Goal: Task Accomplishment & Management: Manage account settings

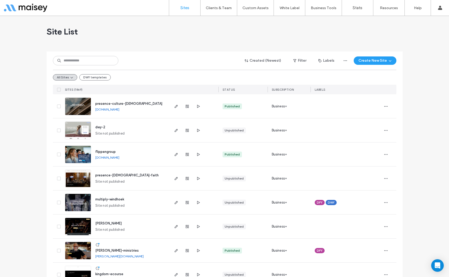
drag, startPoint x: 411, startPoint y: 210, endPoint x: 284, endPoint y: 171, distance: 133.2
click at [89, 63] on input at bounding box center [85, 60] width 65 height 9
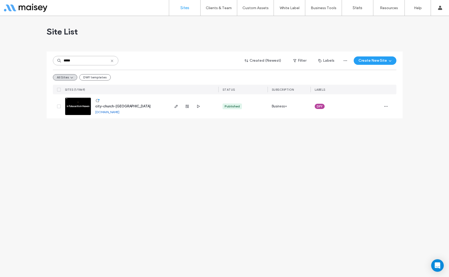
type input "*****"
click at [77, 105] on img at bounding box center [78, 116] width 26 height 36
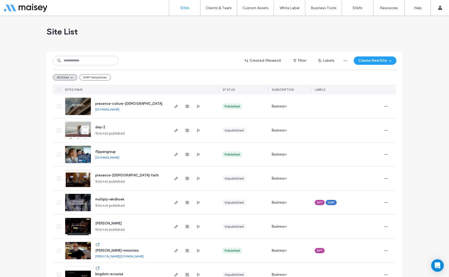
drag, startPoint x: 346, startPoint y: 40, endPoint x: 340, endPoint y: 40, distance: 6.5
click at [346, 40] on div "Site List" at bounding box center [225, 31] width 356 height 31
click at [248, 41] on label "Widget Builder" at bounding box center [252, 43] width 23 height 4
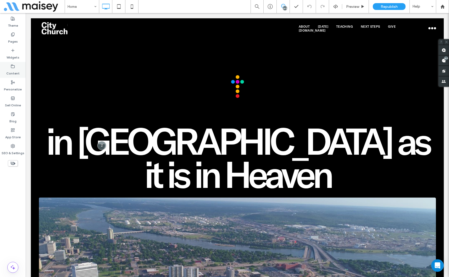
click at [11, 68] on icon at bounding box center [13, 66] width 4 height 4
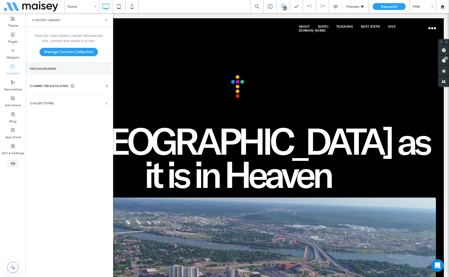
click at [48, 68] on label "Media Manager" at bounding box center [68, 69] width 77 height 4
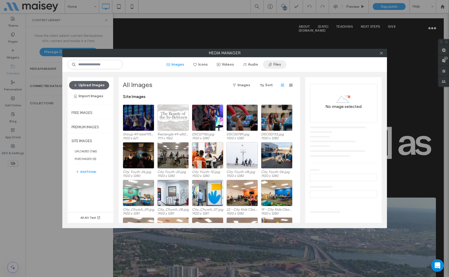
click at [277, 64] on button "Files" at bounding box center [275, 64] width 24 height 8
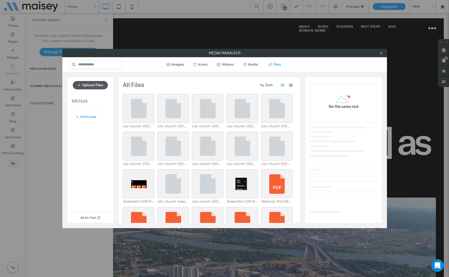
click at [96, 85] on button "Upload Files" at bounding box center [90, 85] width 35 height 8
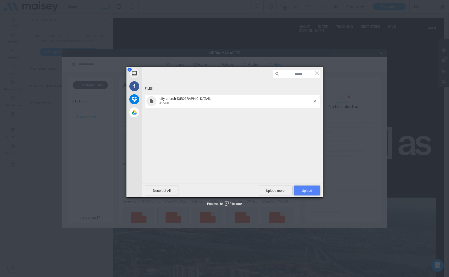
click at [301, 188] on span "Upload 1" at bounding box center [307, 191] width 26 height 10
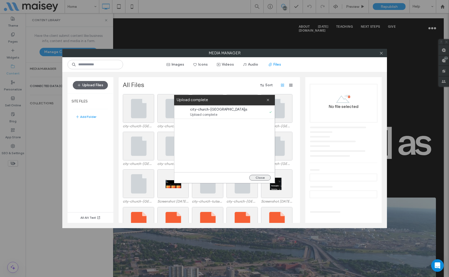
click at [257, 177] on button "Close" at bounding box center [259, 178] width 21 height 6
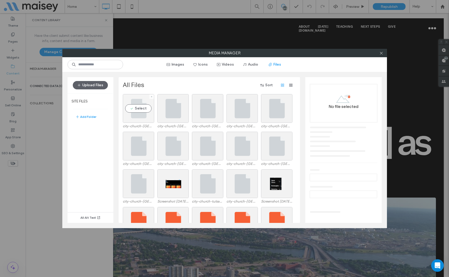
click at [135, 101] on div "Select" at bounding box center [138, 108] width 31 height 29
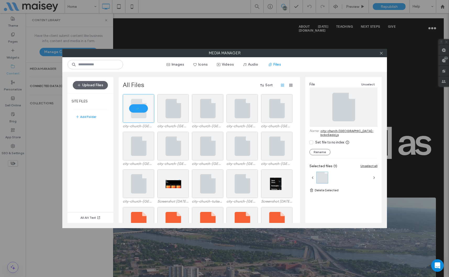
click at [345, 132] on link "city-church-tulsa-bcbc5edd.js" at bounding box center [348, 133] width 57 height 8
click at [380, 52] on icon at bounding box center [381, 53] width 4 height 4
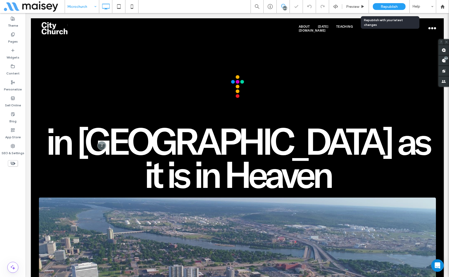
click at [386, 7] on span "Republish" at bounding box center [388, 6] width 17 height 4
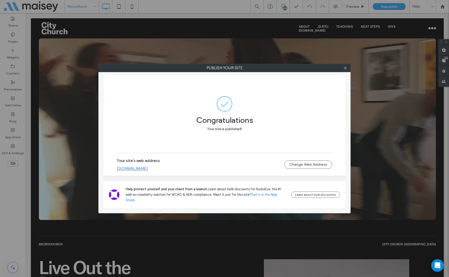
click at [148, 171] on link "[DOMAIN_NAME]" at bounding box center [132, 168] width 31 height 5
click at [345, 68] on icon at bounding box center [345, 68] width 4 height 4
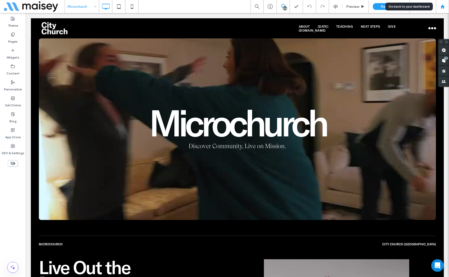
drag, startPoint x: 445, startPoint y: 6, endPoint x: 440, endPoint y: 5, distance: 5.0
click at [445, 6] on div at bounding box center [442, 6] width 13 height 4
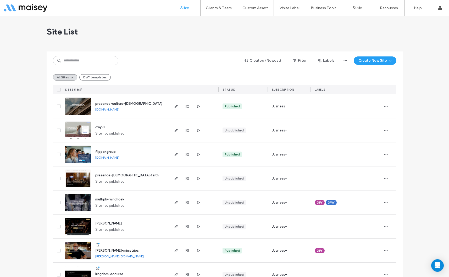
click at [318, 41] on div "Site List" at bounding box center [225, 31] width 356 height 31
